Goal: Find specific page/section: Find specific page/section

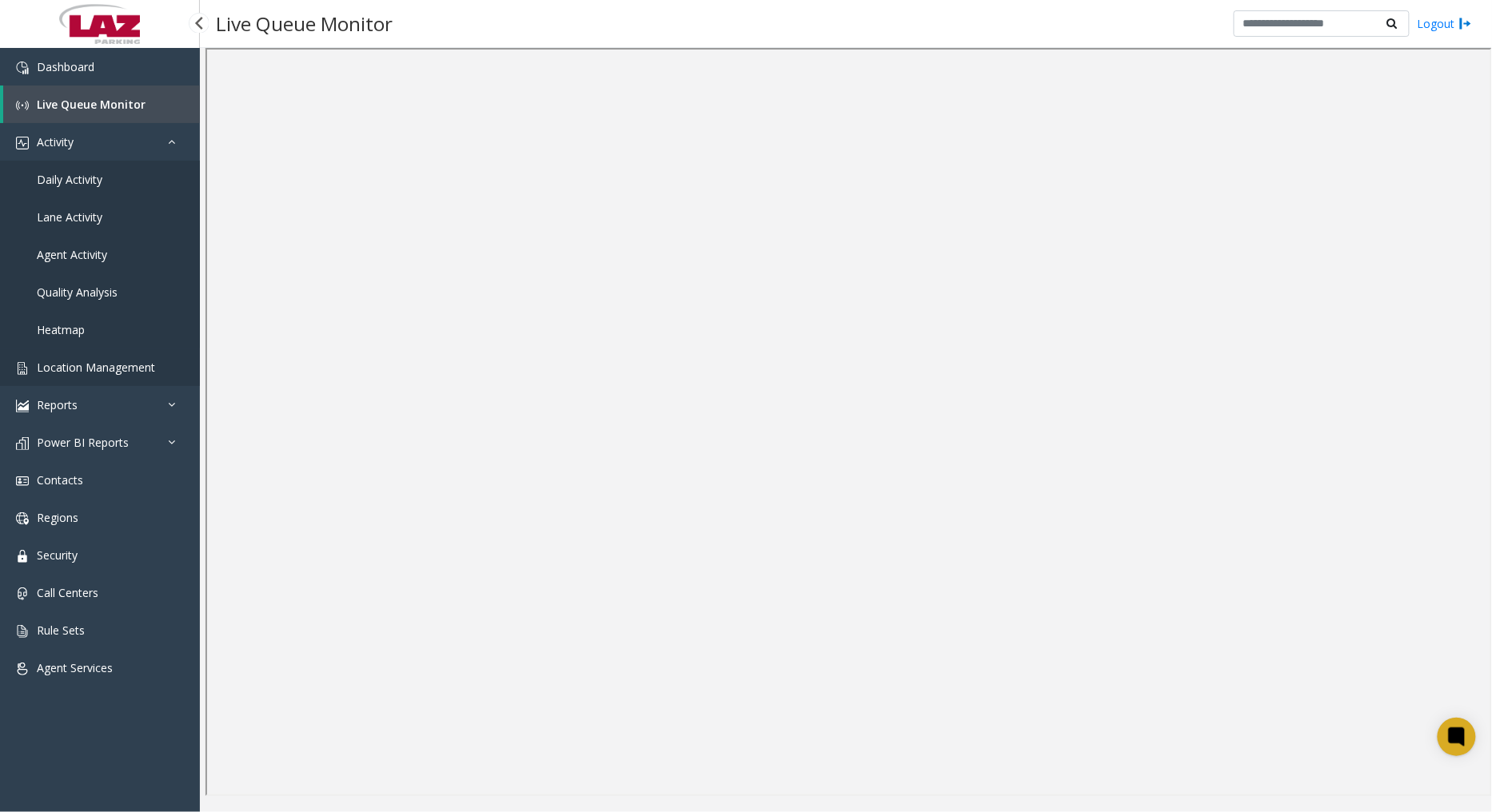
click at [107, 363] on span "Location Management" at bounding box center [96, 367] width 118 height 15
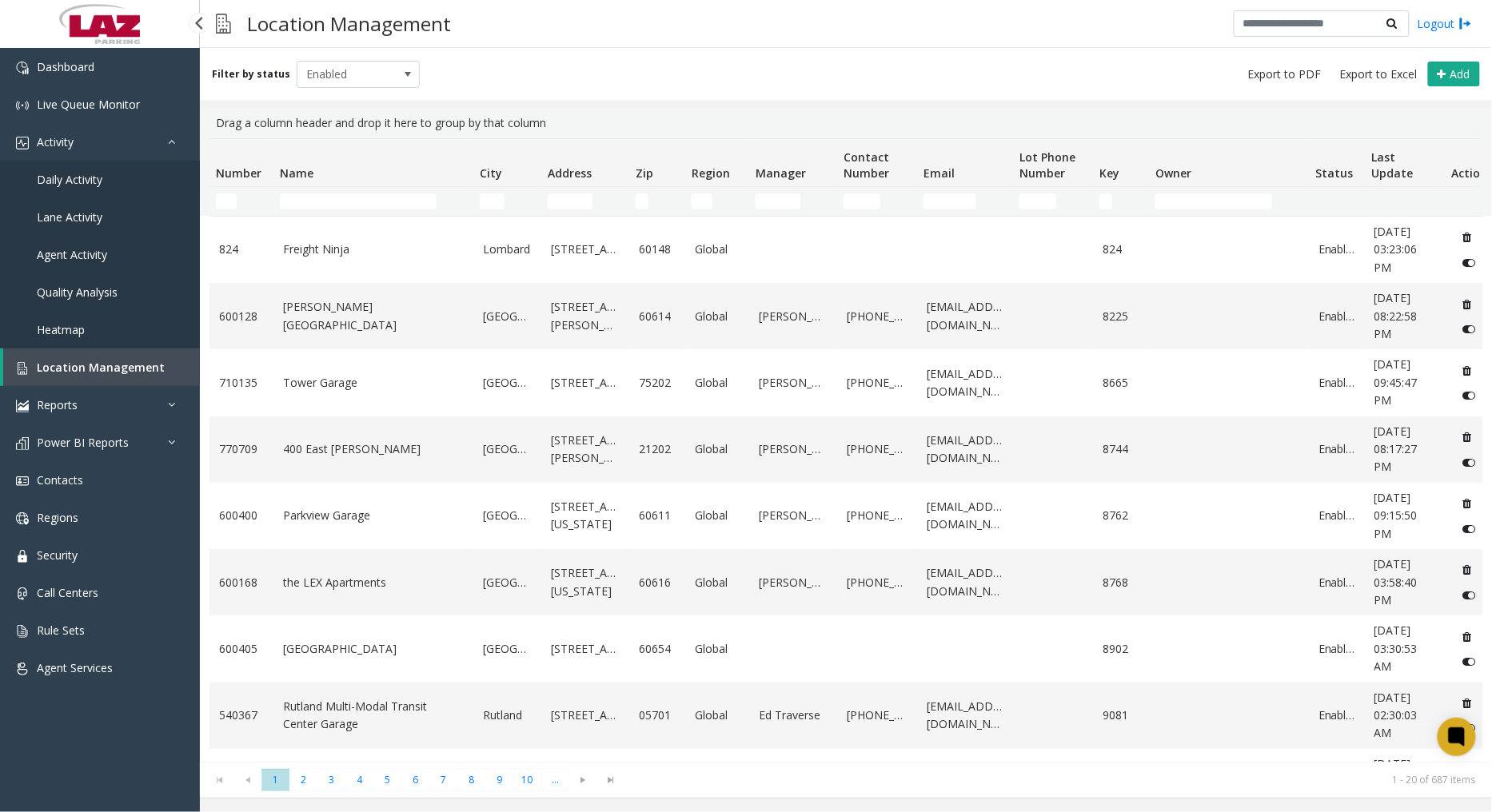
click at [99, 178] on span "Daily Activity" at bounding box center [70, 179] width 65 height 15
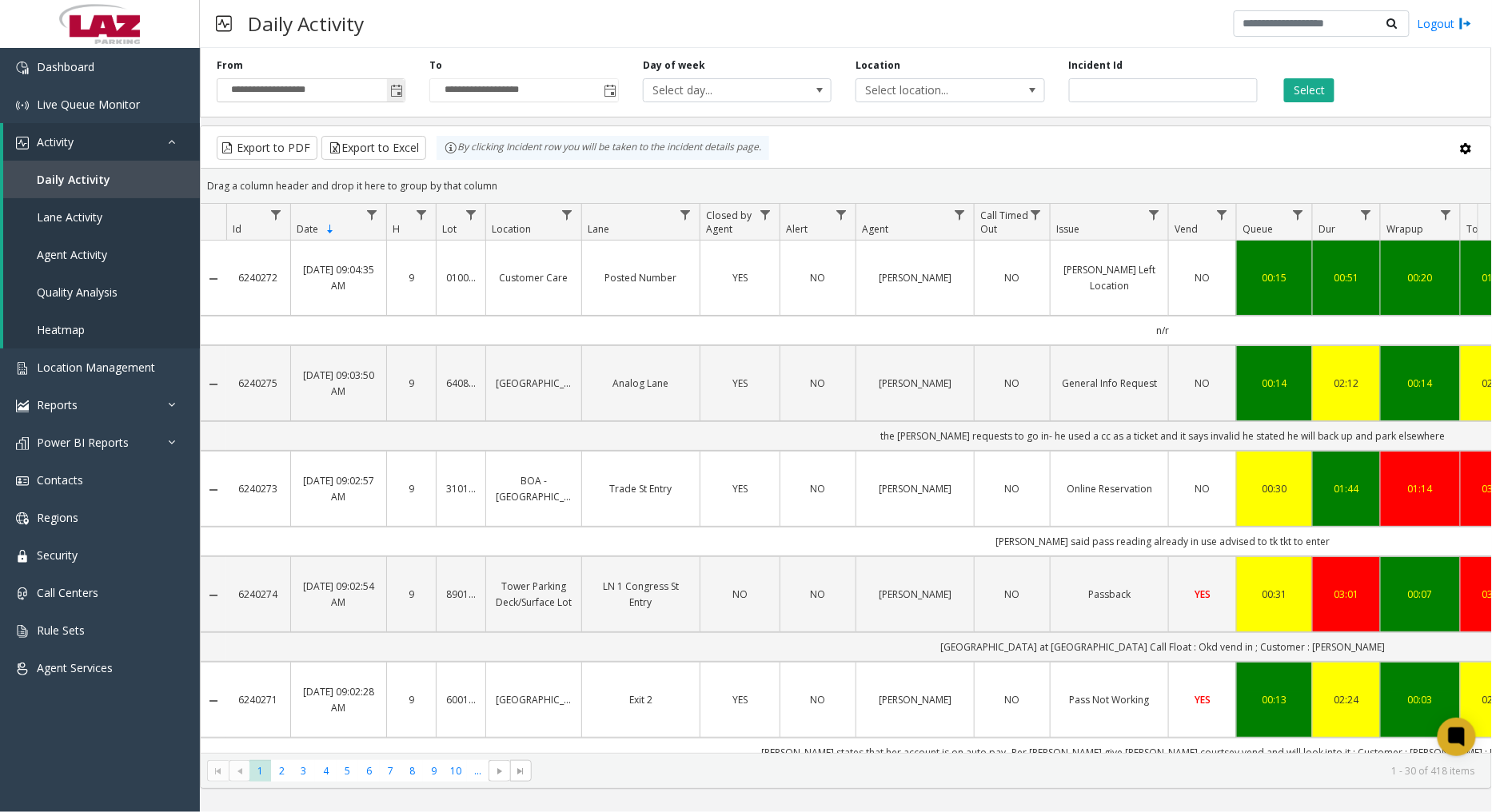
click at [395, 85] on span "Toggle popup" at bounding box center [397, 91] width 13 height 13
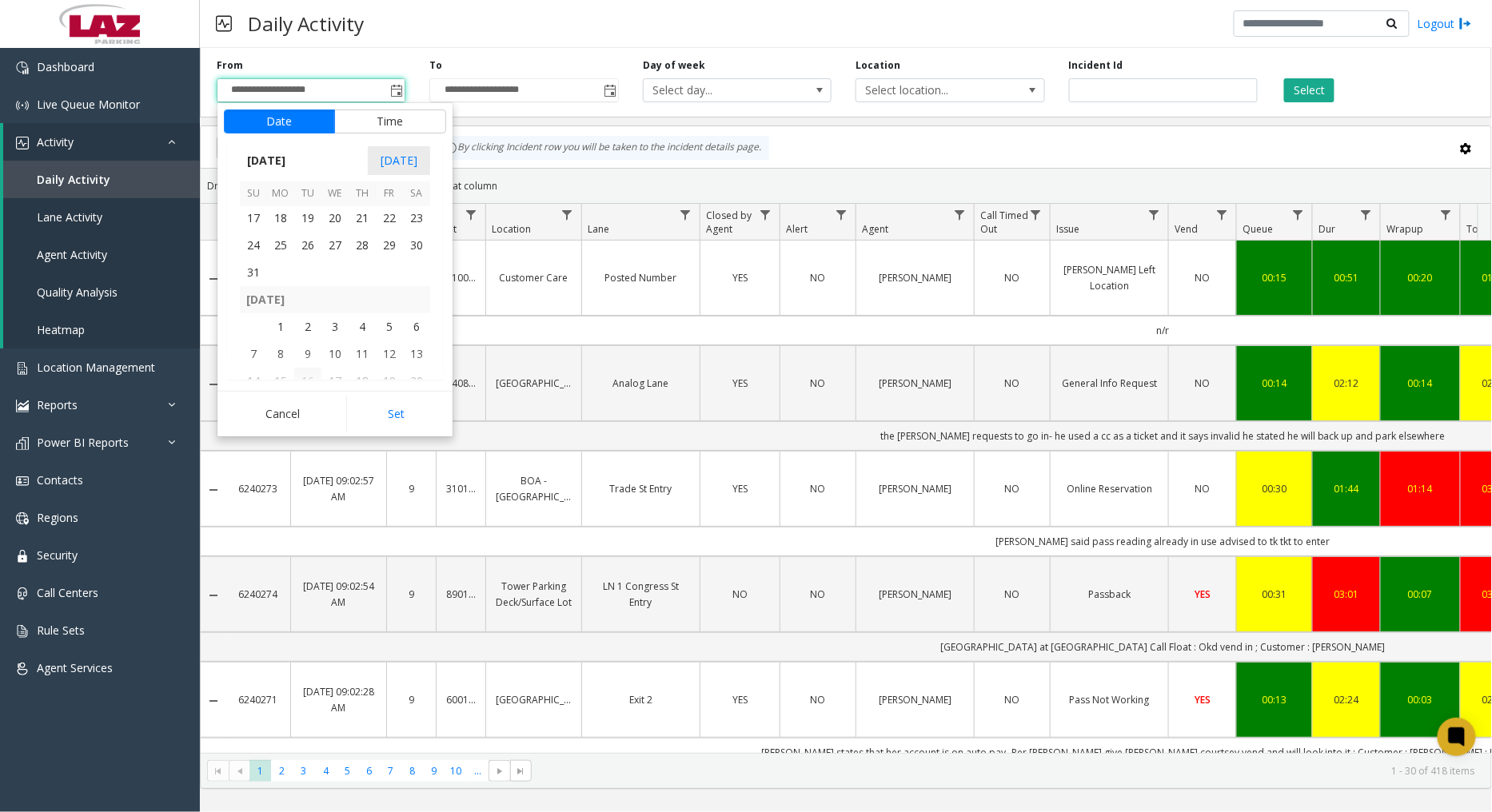
scroll to position [286770, 0]
click at [277, 298] on span "1" at bounding box center [280, 297] width 27 height 27
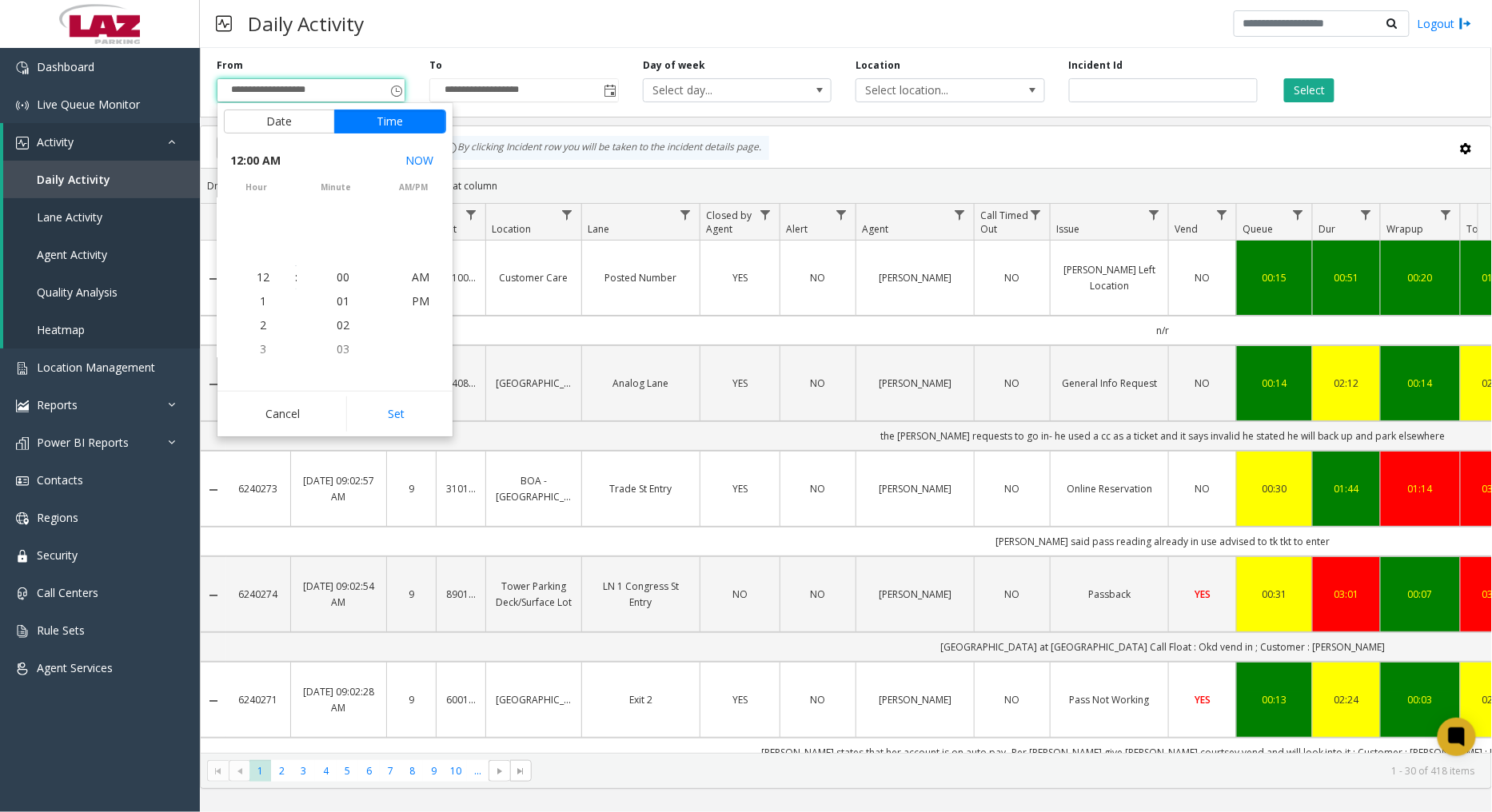
scroll to position [286847, 0]
click at [381, 420] on button "Set" at bounding box center [396, 414] width 101 height 36
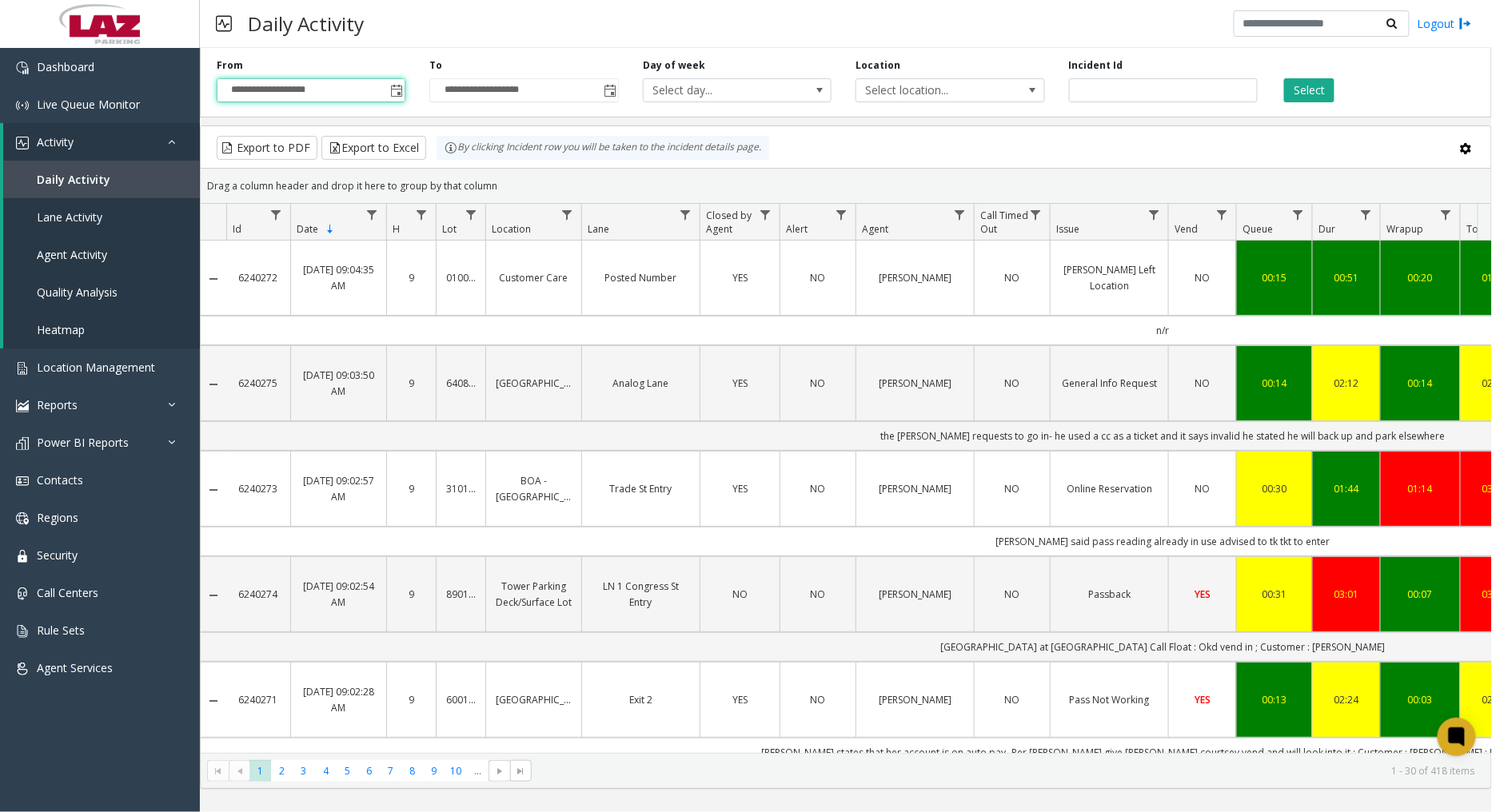
type input "**********"
click at [957, 216] on span "Data table" at bounding box center [959, 215] width 13 height 13
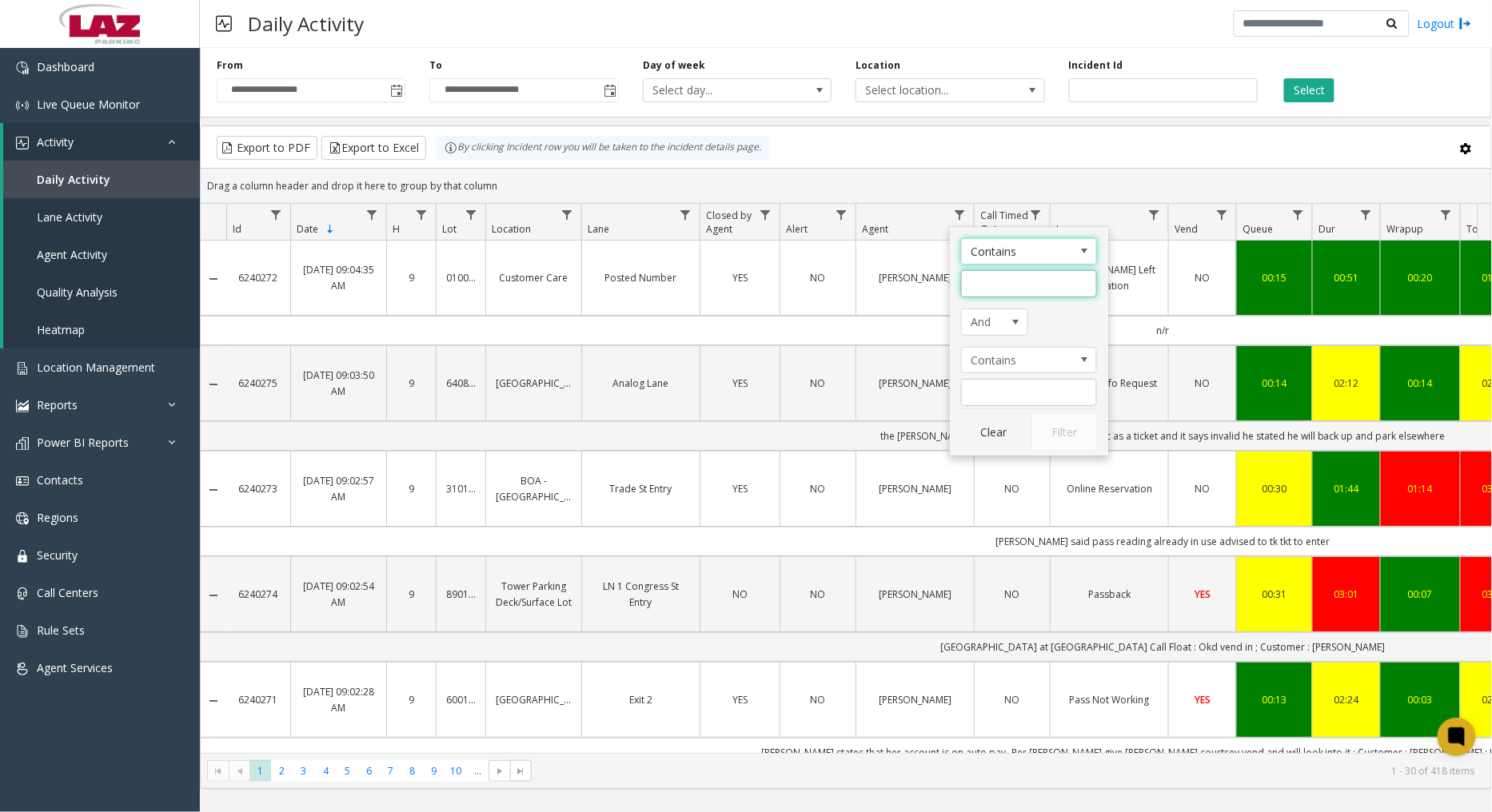
click at [989, 288] on input "Agent Filter" at bounding box center [1029, 284] width 136 height 27
type input "*******"
click button "Filter" at bounding box center [1064, 432] width 65 height 36
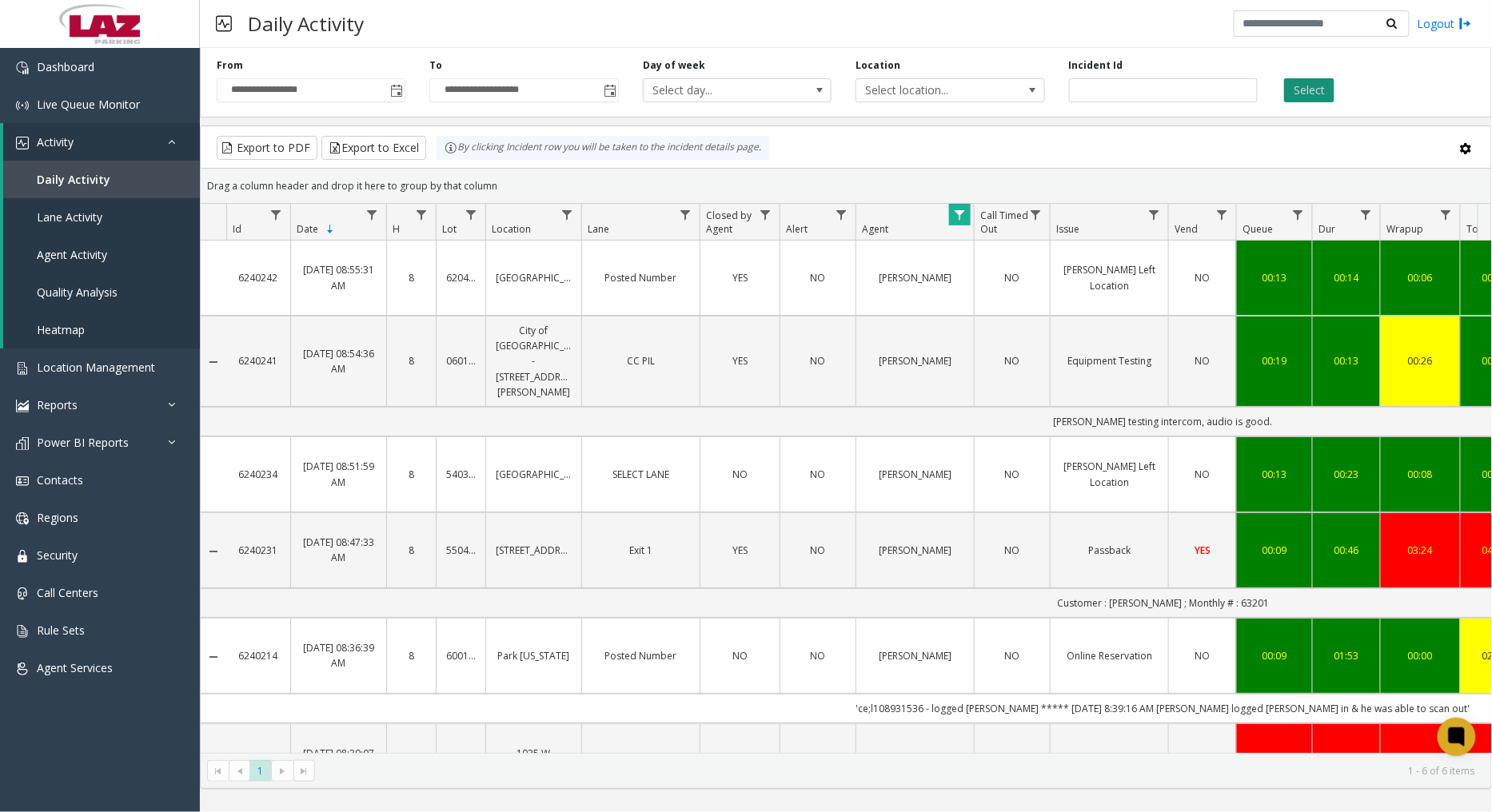
click at [1301, 95] on button "Select" at bounding box center [1309, 90] width 50 height 24
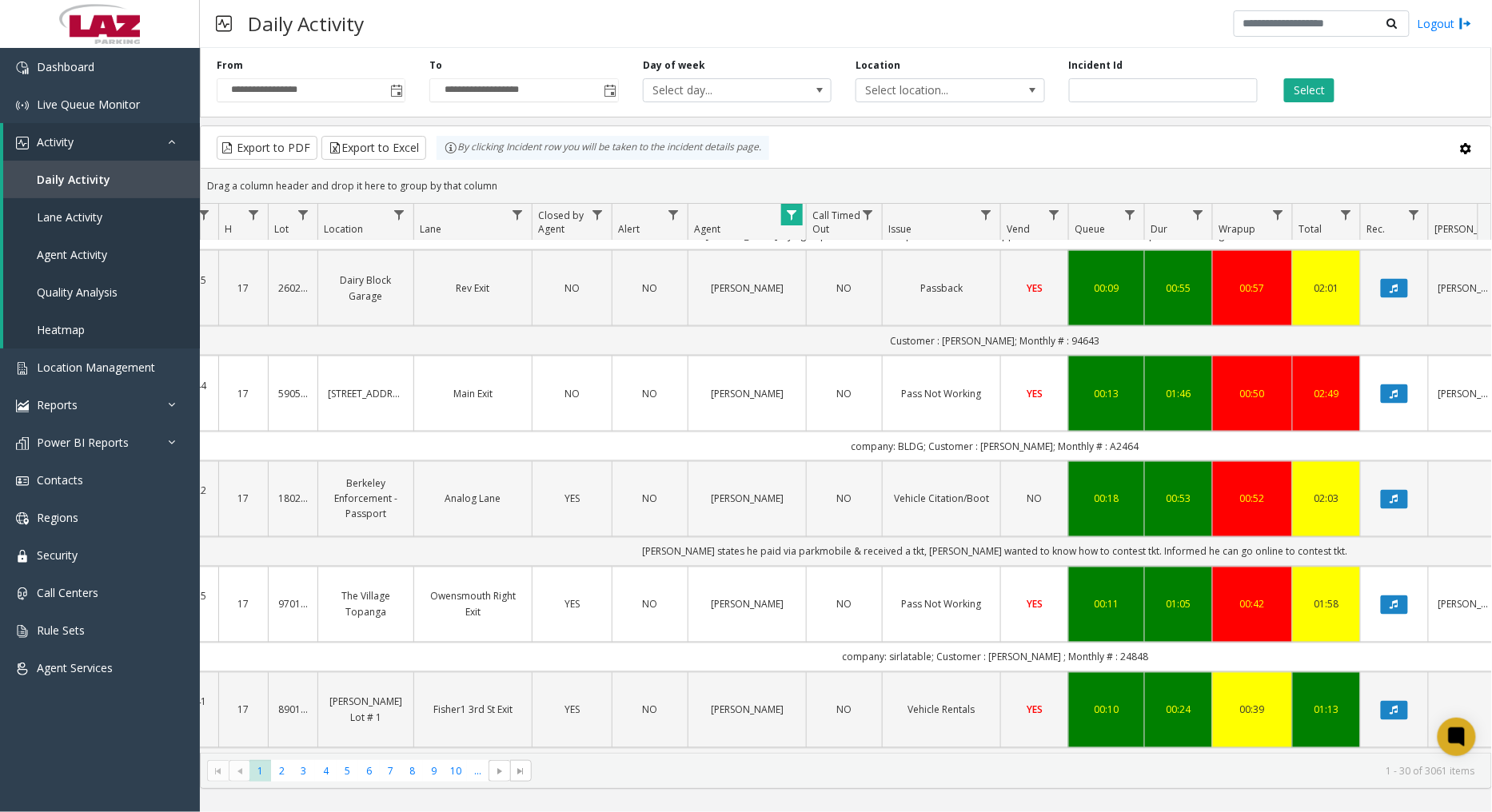
scroll to position [888, 168]
